Goal: Transaction & Acquisition: Purchase product/service

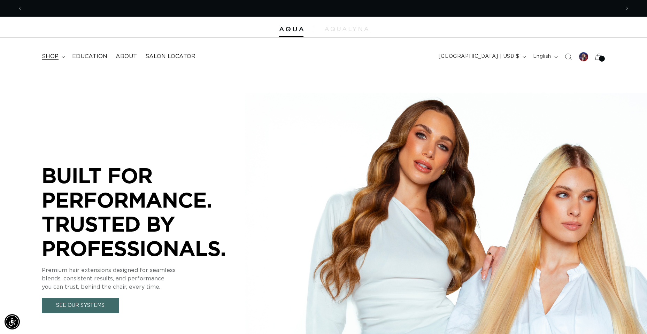
scroll to position [0, 597]
click at [60, 58] on summary "shop" at bounding box center [53, 57] width 30 height 16
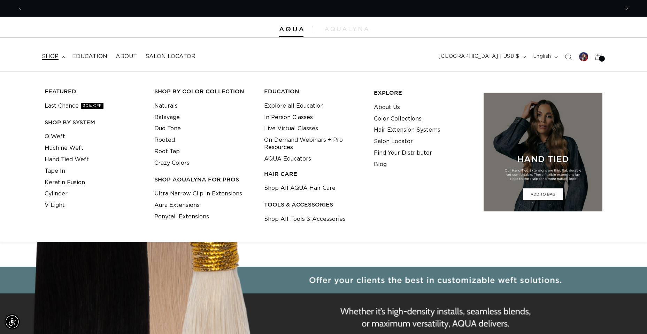
scroll to position [0, 1194]
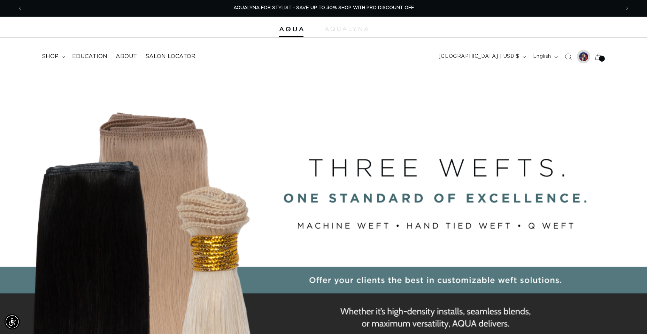
click at [581, 59] on div at bounding box center [583, 57] width 10 height 10
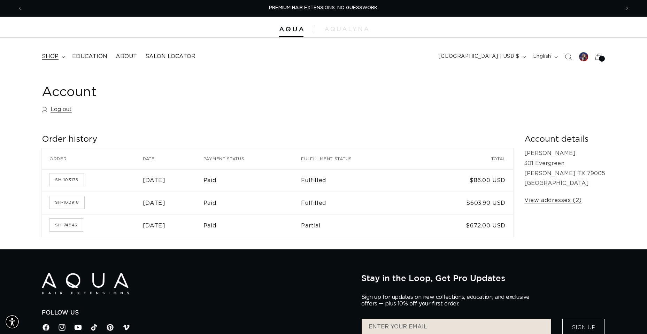
click at [61, 54] on summary "shop" at bounding box center [53, 57] width 30 height 16
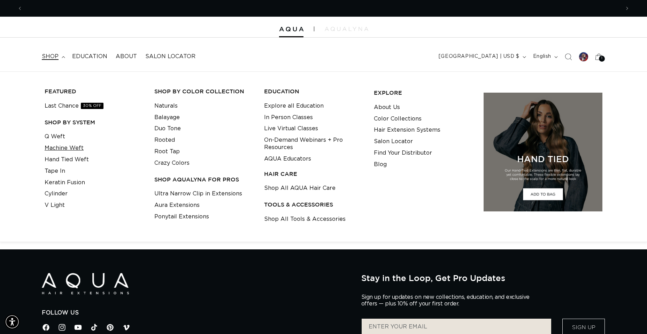
scroll to position [0, 597]
click at [59, 148] on link "Machine Weft" at bounding box center [64, 147] width 39 height 11
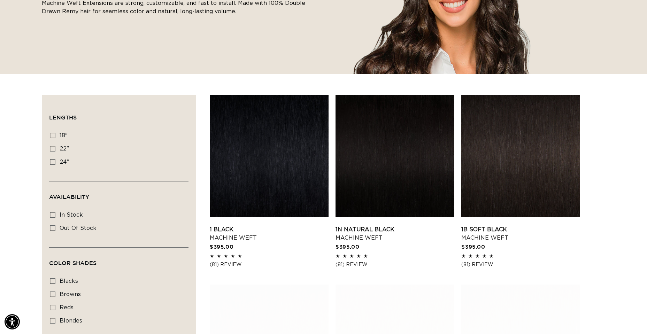
scroll to position [174, 0]
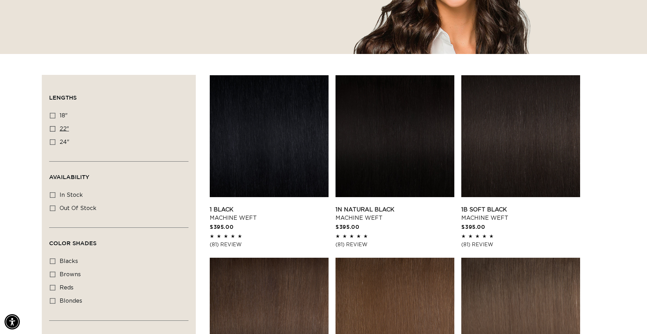
click at [53, 128] on icon at bounding box center [53, 129] width 6 height 6
click at [53, 128] on input "22" 22" (33 products)" at bounding box center [53, 129] width 6 height 6
checkbox input "true"
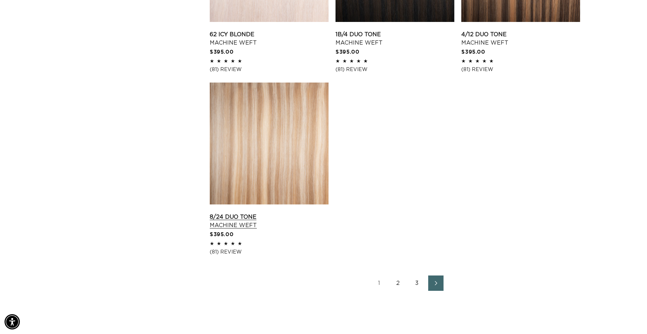
click at [287, 213] on link "8/24 Duo Tone Machine Weft" at bounding box center [269, 221] width 119 height 17
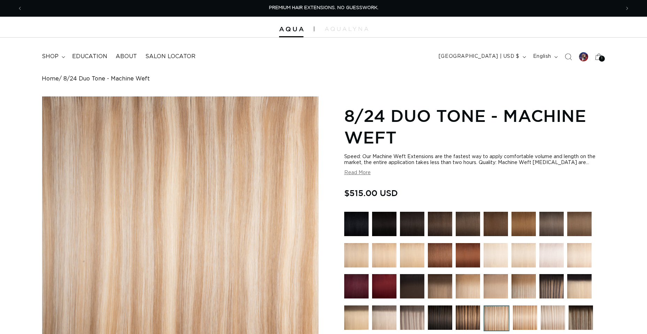
click at [638, 178] on div "Home 8/24 Duo Tone - Machine Weft Skip to product information Open media 1 in m…" at bounding box center [323, 299] width 647 height 447
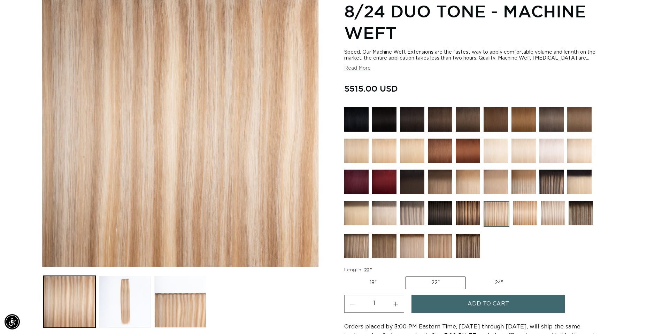
scroll to position [0, 597]
click at [355, 249] on img at bounding box center [356, 246] width 24 height 24
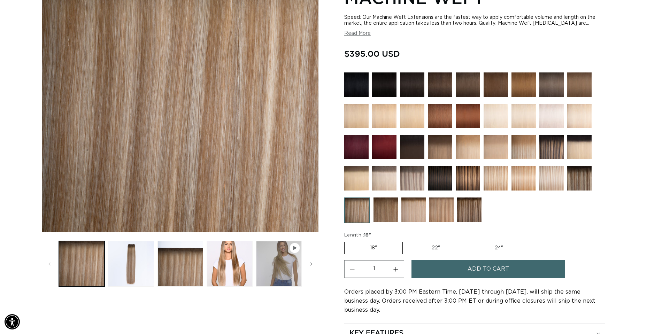
scroll to position [0, 597]
click at [189, 247] on button "Load image 3 in gallery view" at bounding box center [180, 264] width 46 height 46
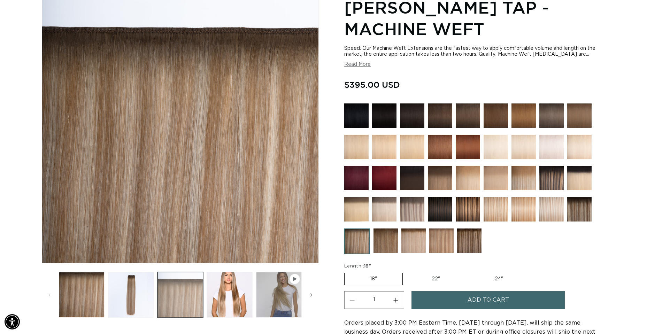
scroll to position [96, 0]
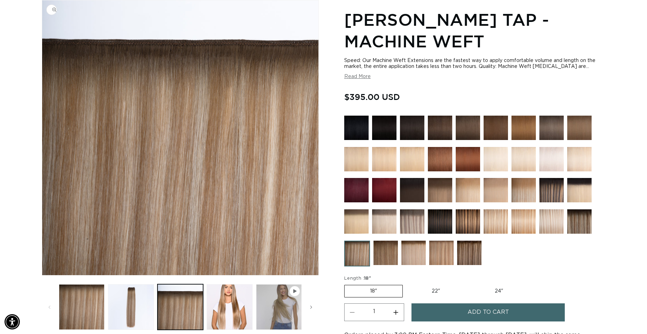
click at [188, 261] on img "Gallery Viewer" at bounding box center [180, 137] width 276 height 275
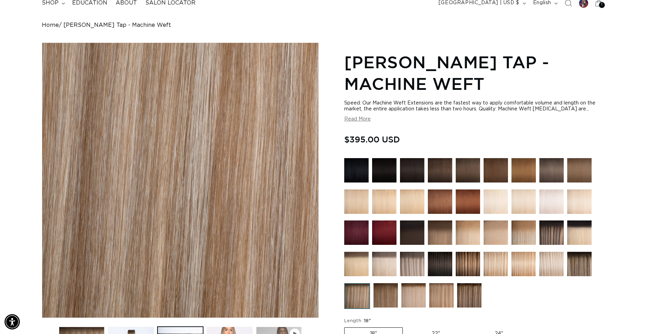
scroll to position [139, 0]
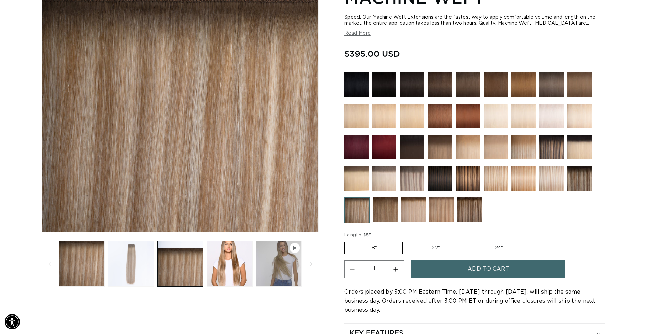
click at [131, 278] on button "Load image 2 in gallery view" at bounding box center [131, 264] width 46 height 46
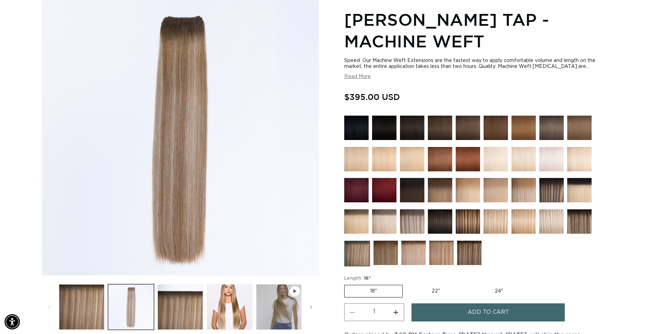
scroll to position [0, 0]
click at [409, 224] on img at bounding box center [412, 221] width 24 height 24
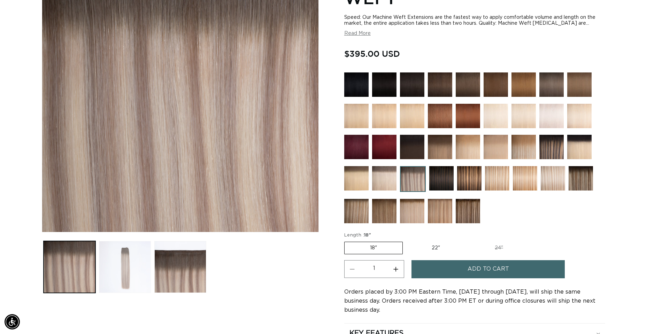
click at [130, 265] on button "Load image 2 in gallery view" at bounding box center [125, 267] width 52 height 52
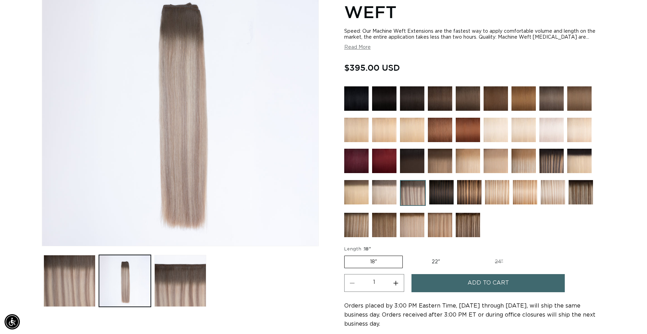
scroll to position [166, 0]
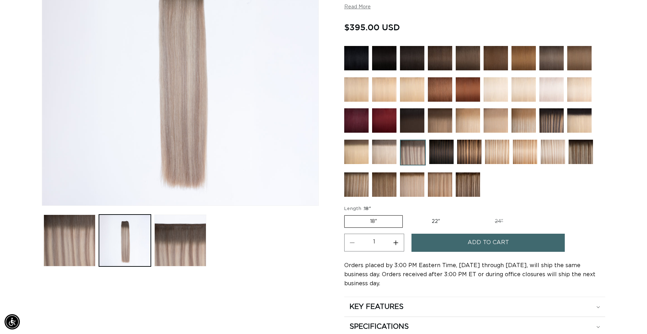
click at [431, 221] on label "22" Variant sold out or unavailable" at bounding box center [435, 222] width 59 height 12
click at [406, 214] on input "22" Variant sold out or unavailable" at bounding box center [406, 214] width 0 height 0
radio input "true"
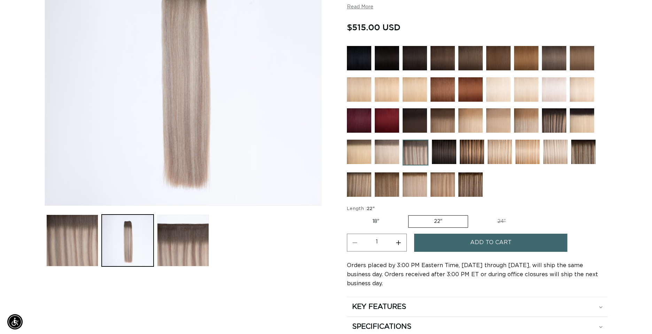
scroll to position [0, 1194]
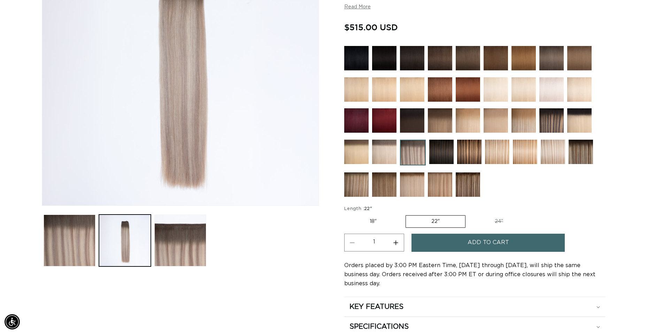
click at [471, 245] on span "Add to cart" at bounding box center [487, 243] width 41 height 18
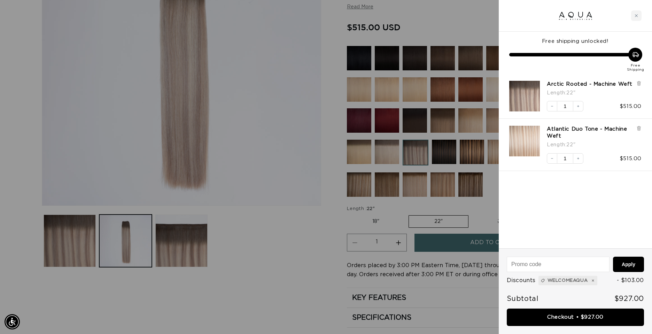
scroll to position [0, 1205]
click at [637, 83] on icon at bounding box center [638, 83] width 3 height 3
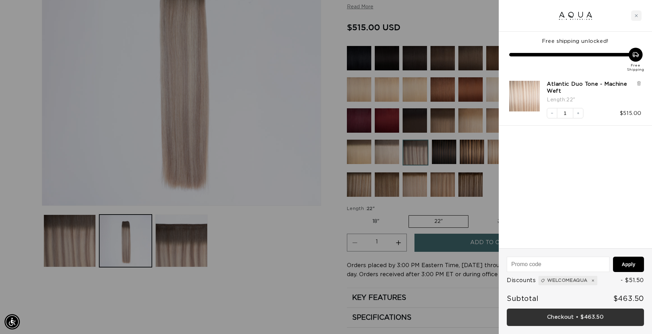
scroll to position [0, 602]
click at [560, 314] on link "Checkout • $463.50" at bounding box center [575, 317] width 137 height 18
